Goal: Task Accomplishment & Management: Use online tool/utility

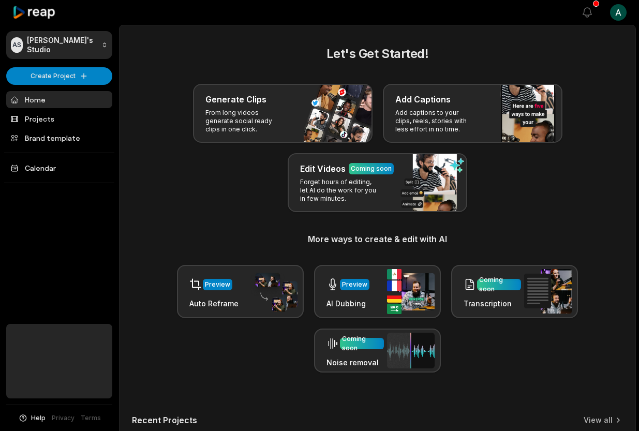
scroll to position [73, 0]
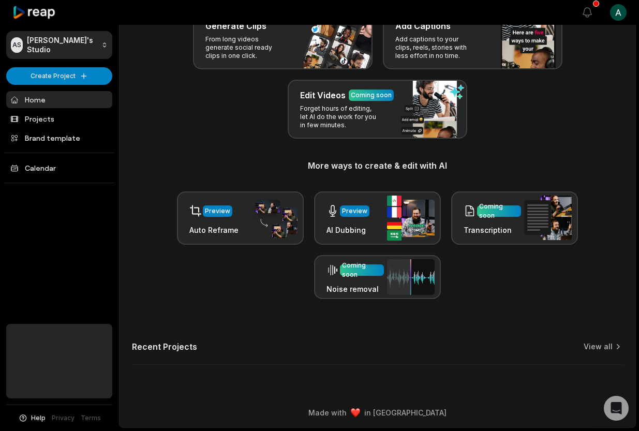
click at [621, 9] on html "AS [PERSON_NAME]'s Studio Create Project Home Projects Brand template Calendar …" at bounding box center [319, 142] width 639 height 431
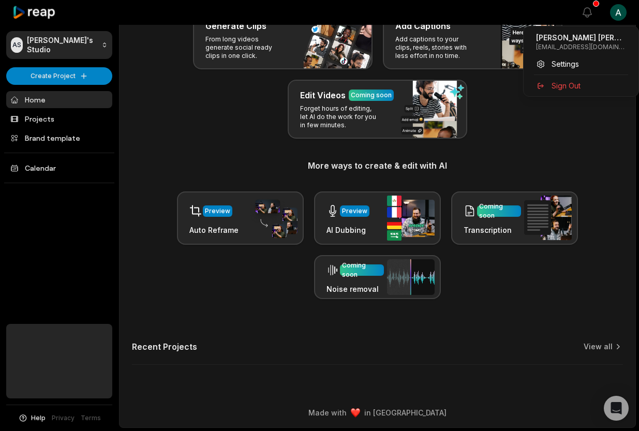
scroll to position [0, 0]
click at [561, 82] on span "Sign Out" at bounding box center [565, 85] width 29 height 11
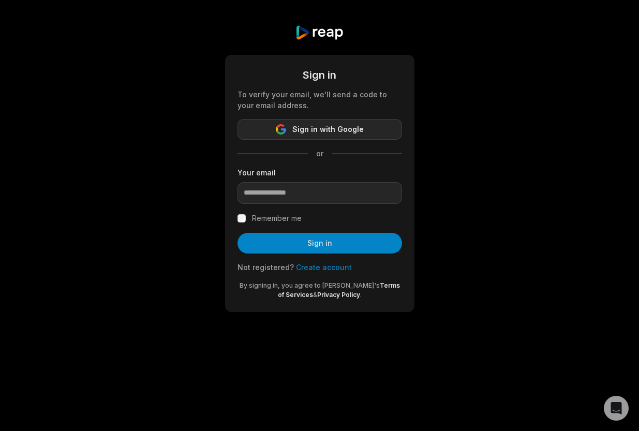
click at [332, 131] on span "Sign in with Google" at bounding box center [327, 129] width 71 height 12
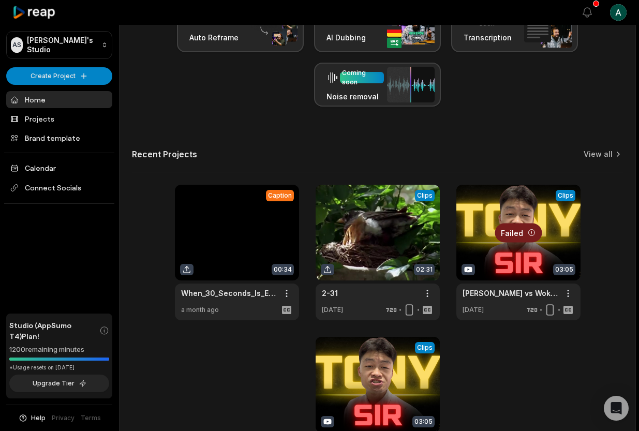
scroll to position [350, 0]
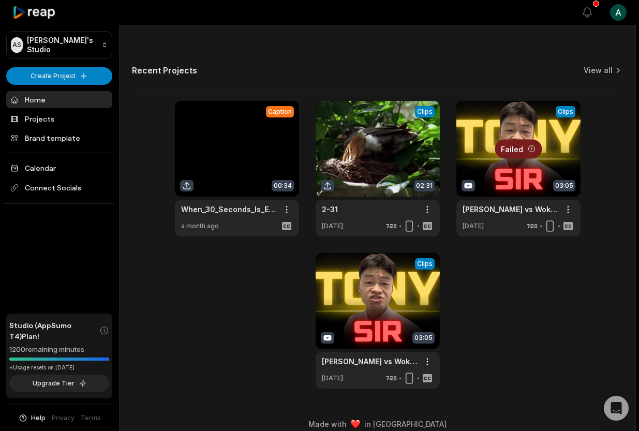
click at [223, 148] on link at bounding box center [237, 169] width 124 height 136
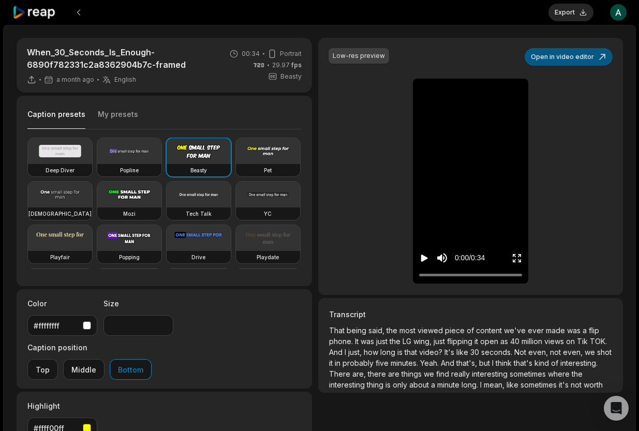
click at [561, 54] on button "Open in video editor" at bounding box center [568, 57] width 88 height 18
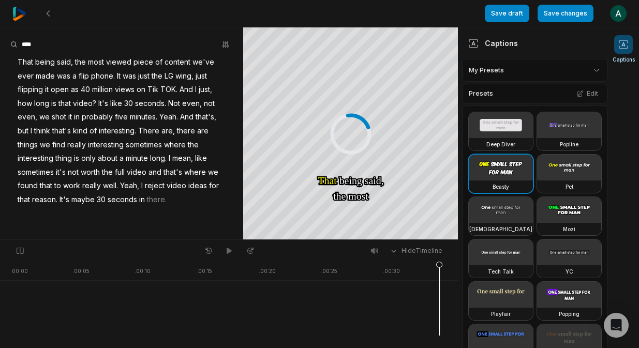
click at [63, 60] on span "said," at bounding box center [65, 62] width 18 height 14
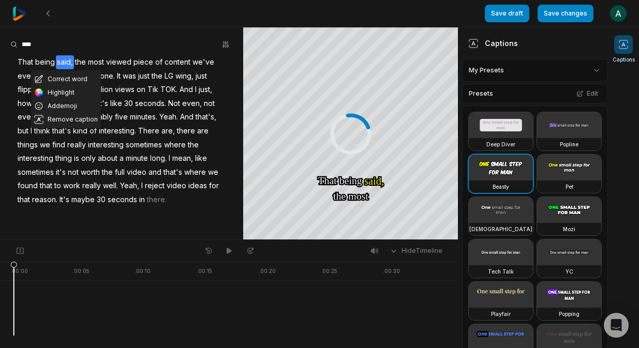
click at [63, 60] on span "said," at bounding box center [65, 62] width 18 height 14
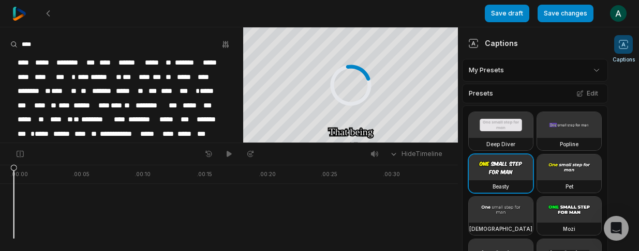
click at [233, 128] on div "**********" at bounding box center [121, 133] width 243 height 157
click at [550, 15] on button "Save changes" at bounding box center [565, 14] width 56 height 18
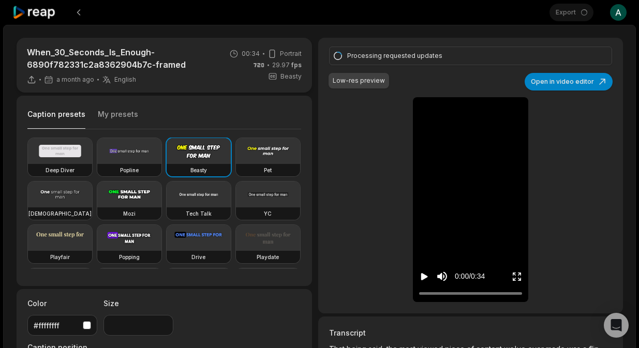
scroll to position [12, 0]
